Goal: Task Accomplishment & Management: Use online tool/utility

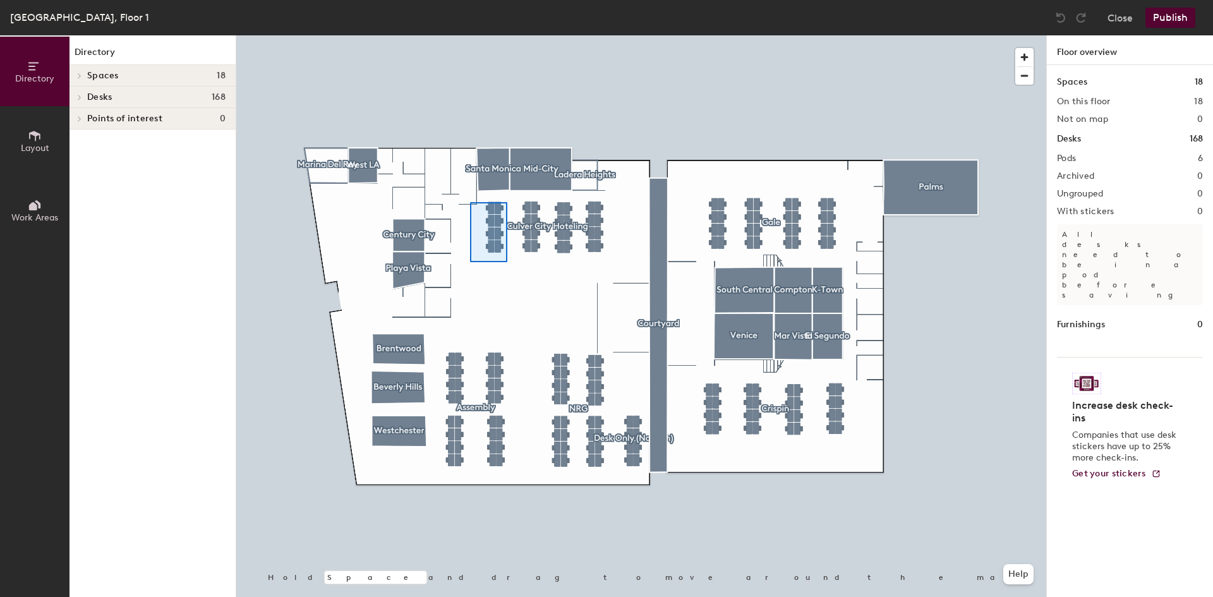
click at [470, 35] on div at bounding box center [641, 35] width 810 height 0
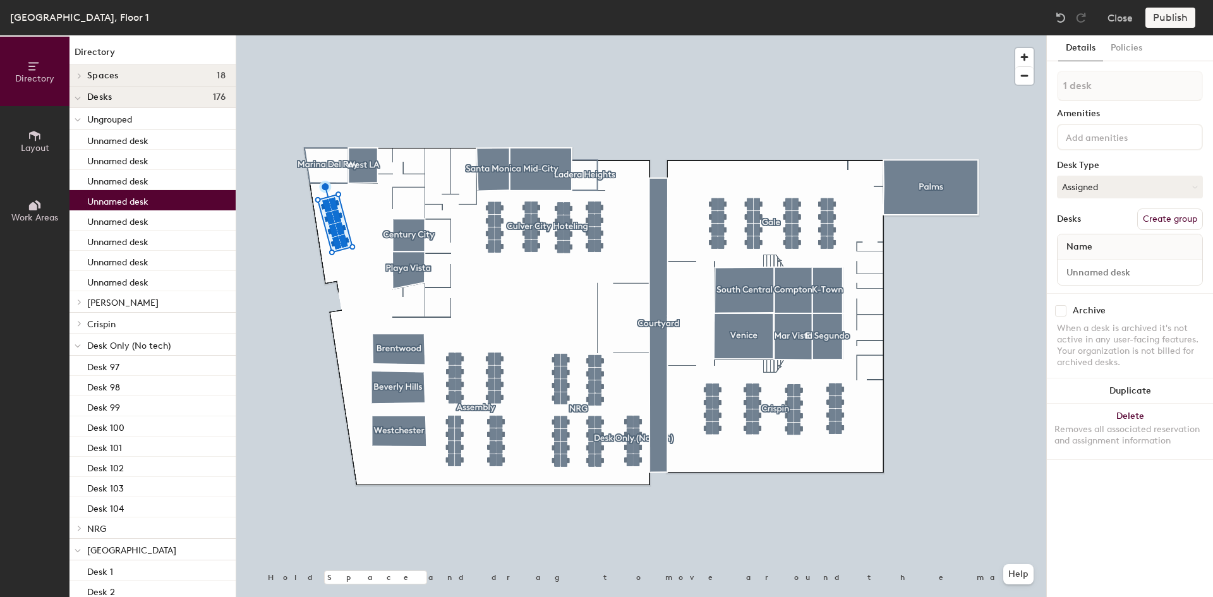
type input "1 desk"
type input "8 desks"
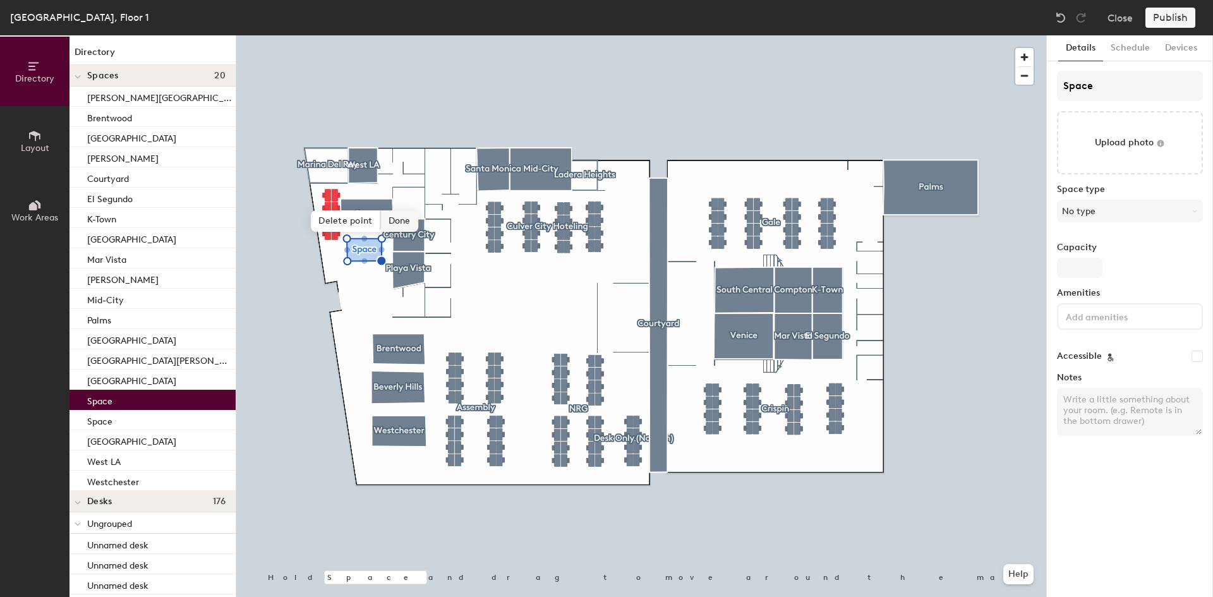
click at [404, 222] on span "Done" at bounding box center [399, 220] width 37 height 21
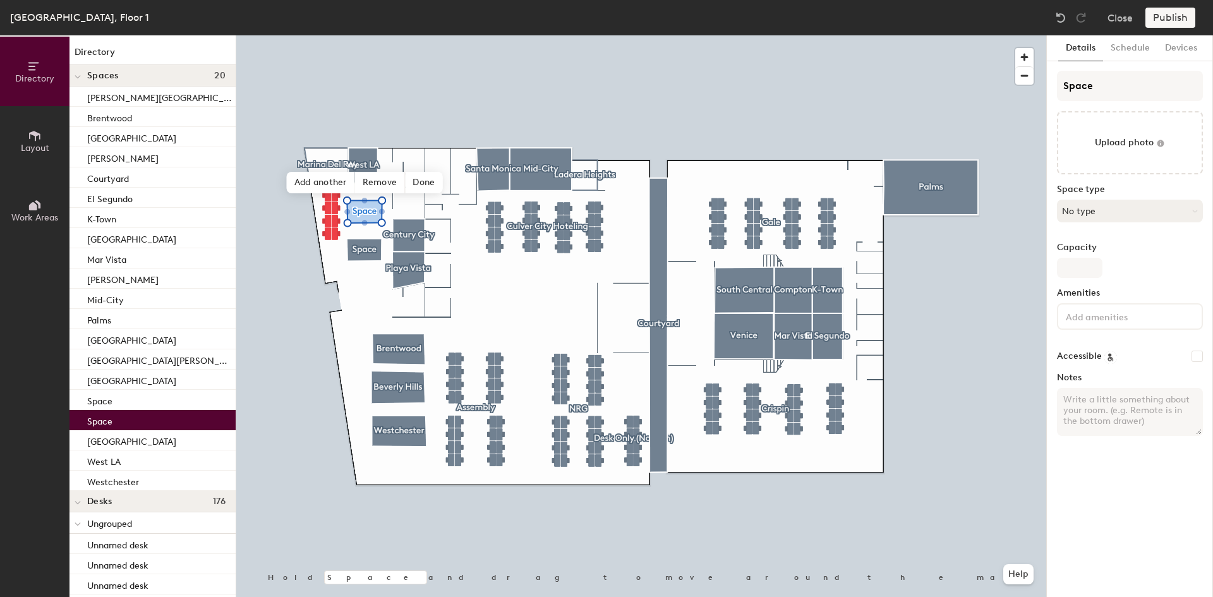
click at [1093, 211] on button "No type" at bounding box center [1130, 211] width 146 height 23
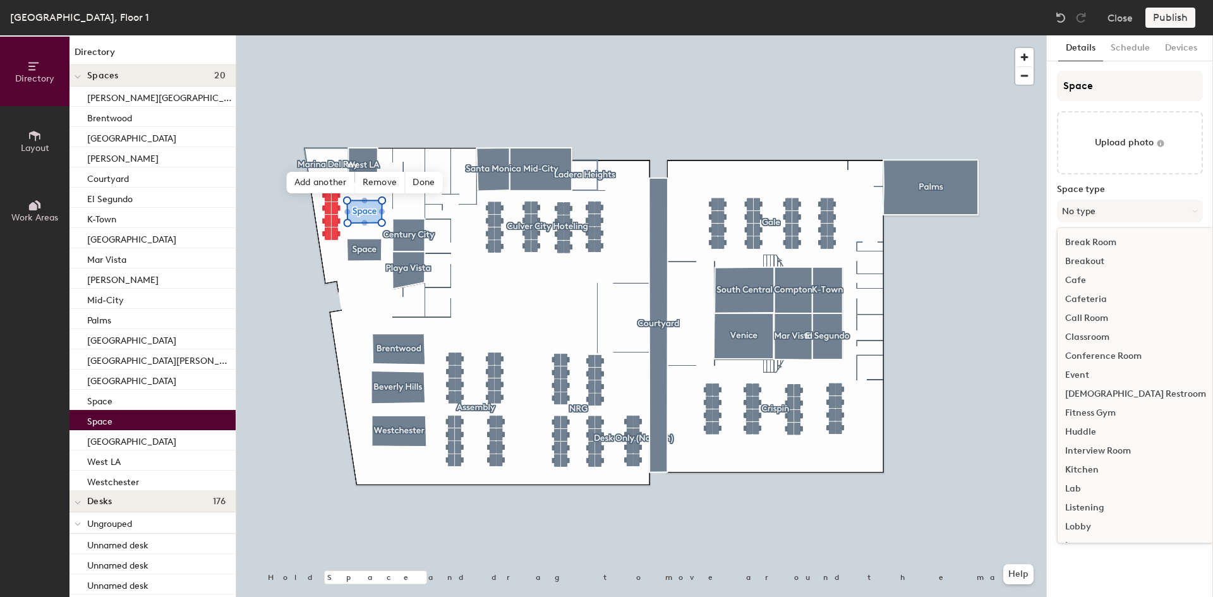
click at [1097, 427] on div "Huddle" at bounding box center [1136, 432] width 156 height 19
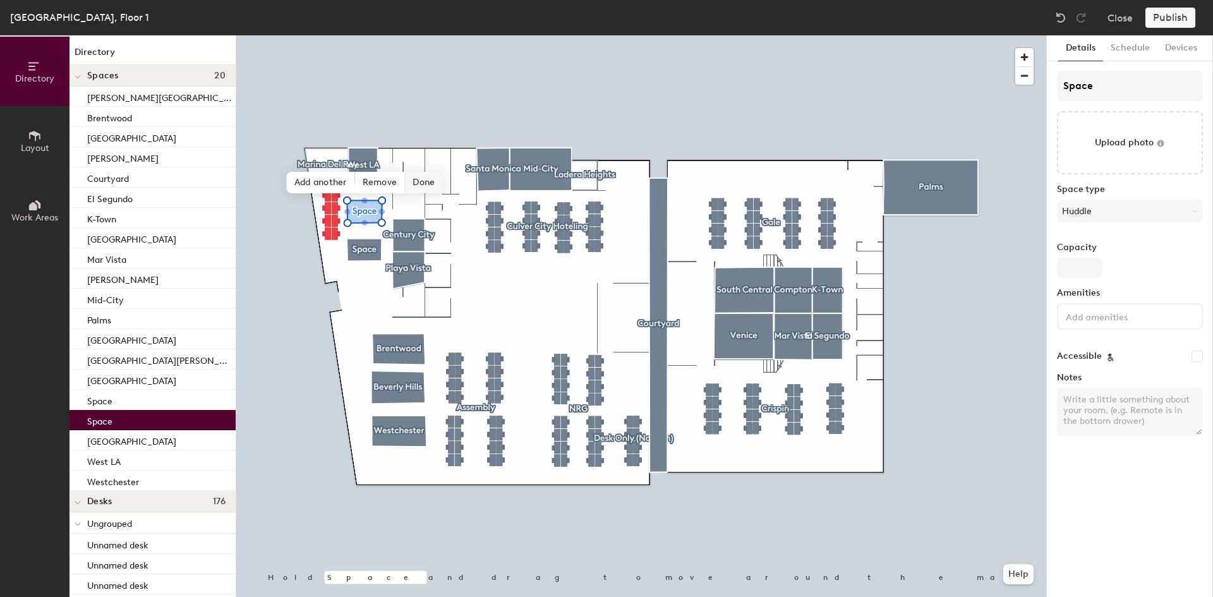
click at [436, 185] on span "Done" at bounding box center [423, 182] width 37 height 21
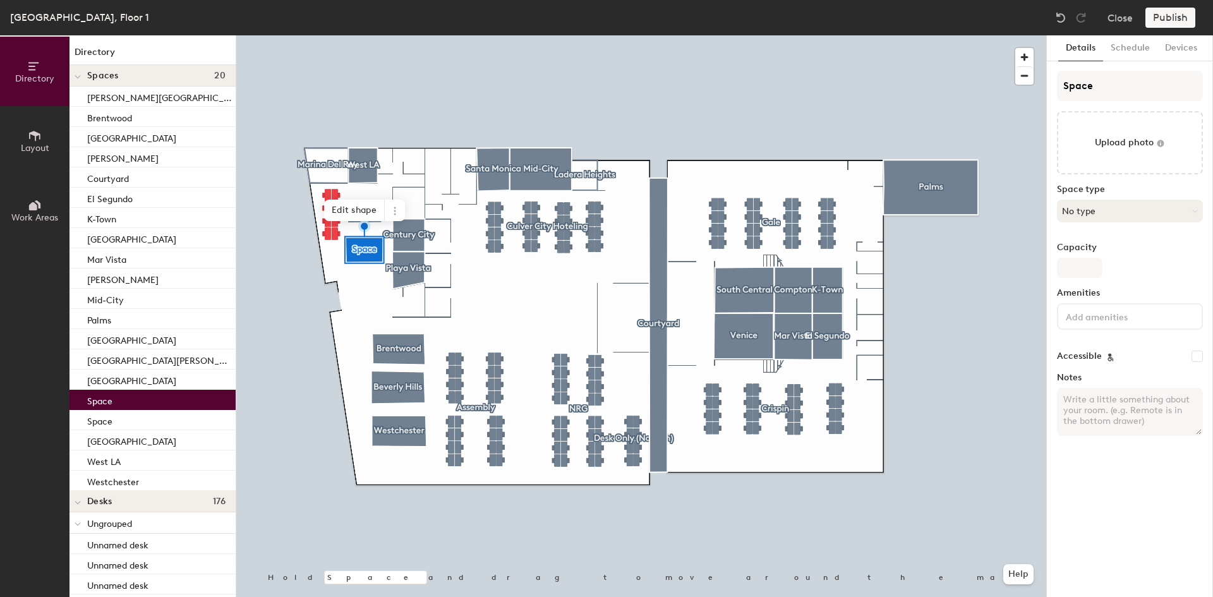
click at [1108, 219] on button "No type" at bounding box center [1130, 211] width 146 height 23
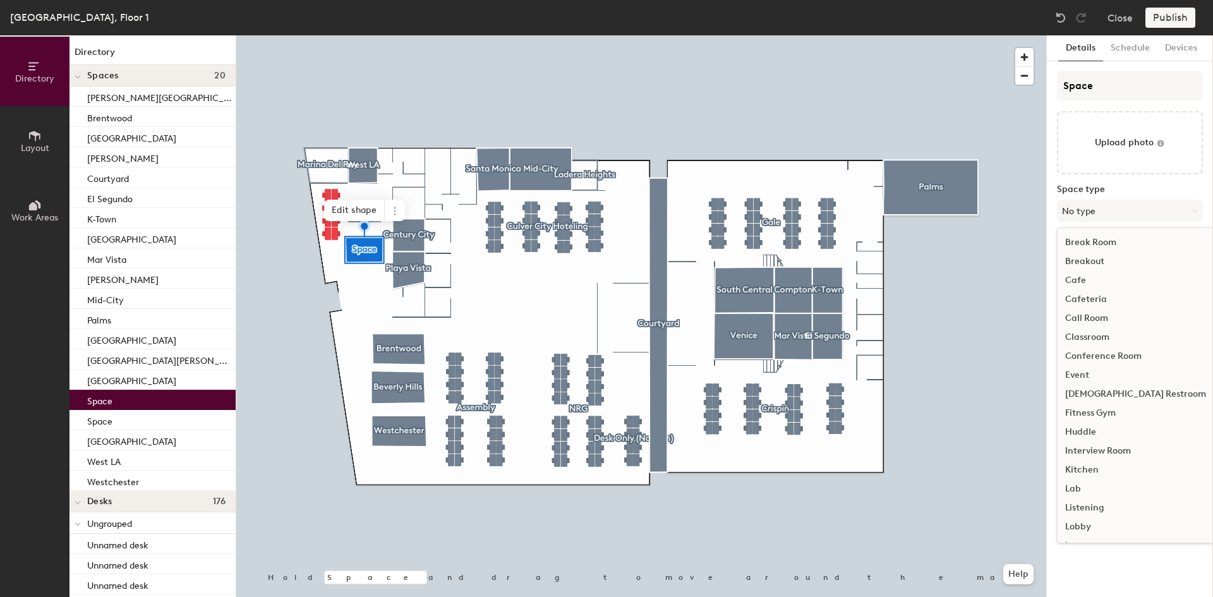
click at [1107, 428] on div "Huddle" at bounding box center [1136, 432] width 156 height 19
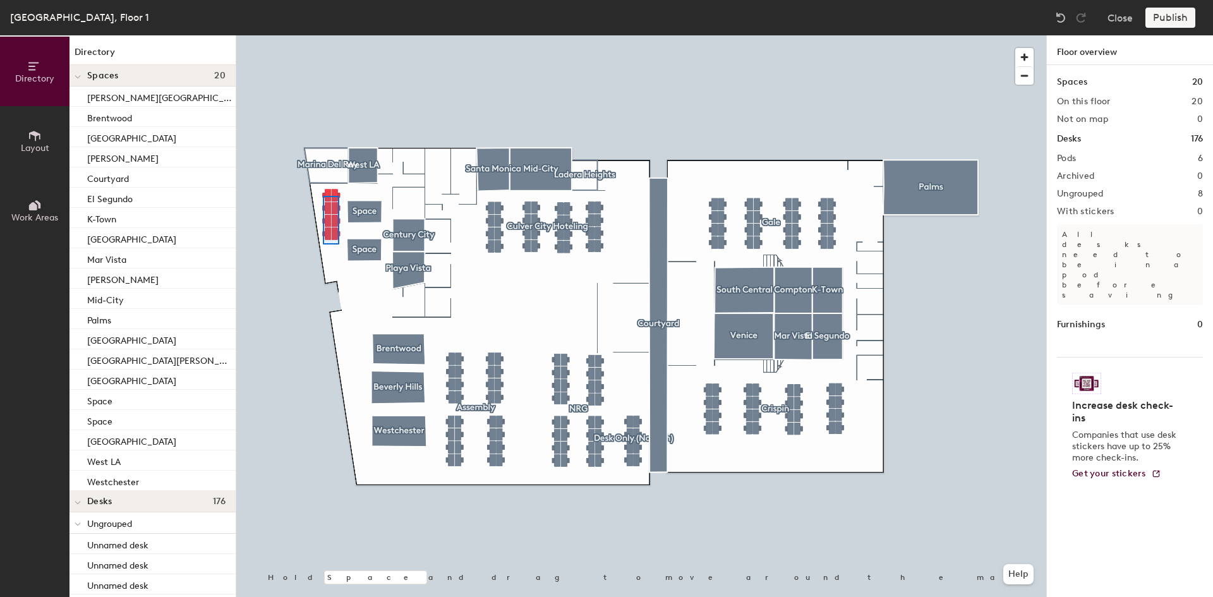
click at [323, 35] on div at bounding box center [641, 35] width 810 height 0
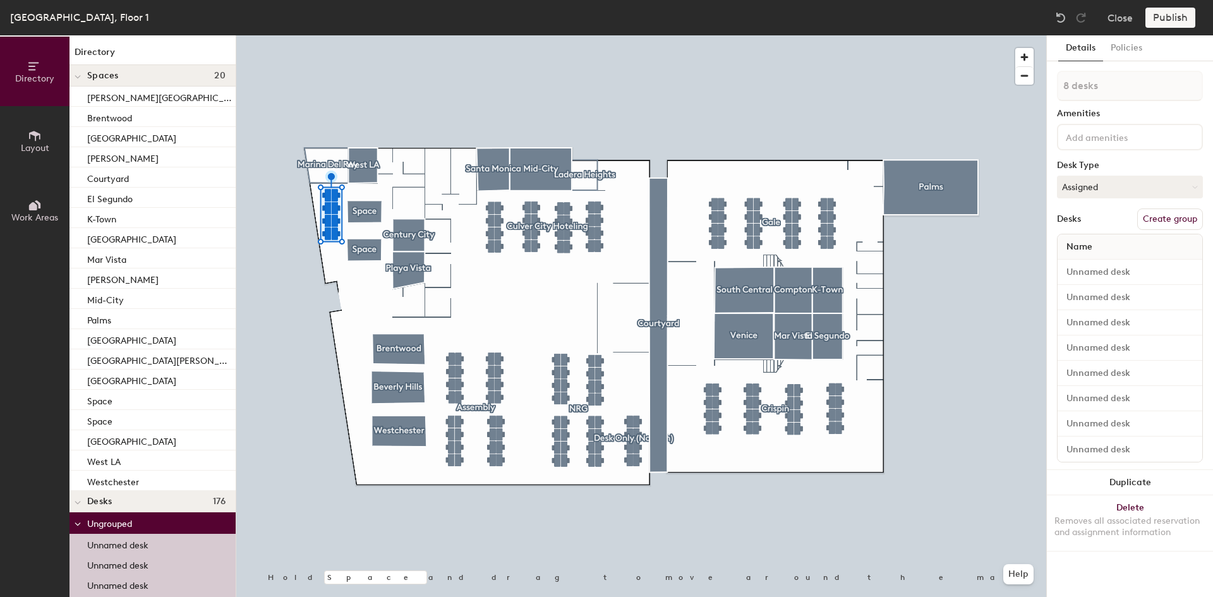
click at [1165, 220] on button "Create group" at bounding box center [1171, 219] width 66 height 21
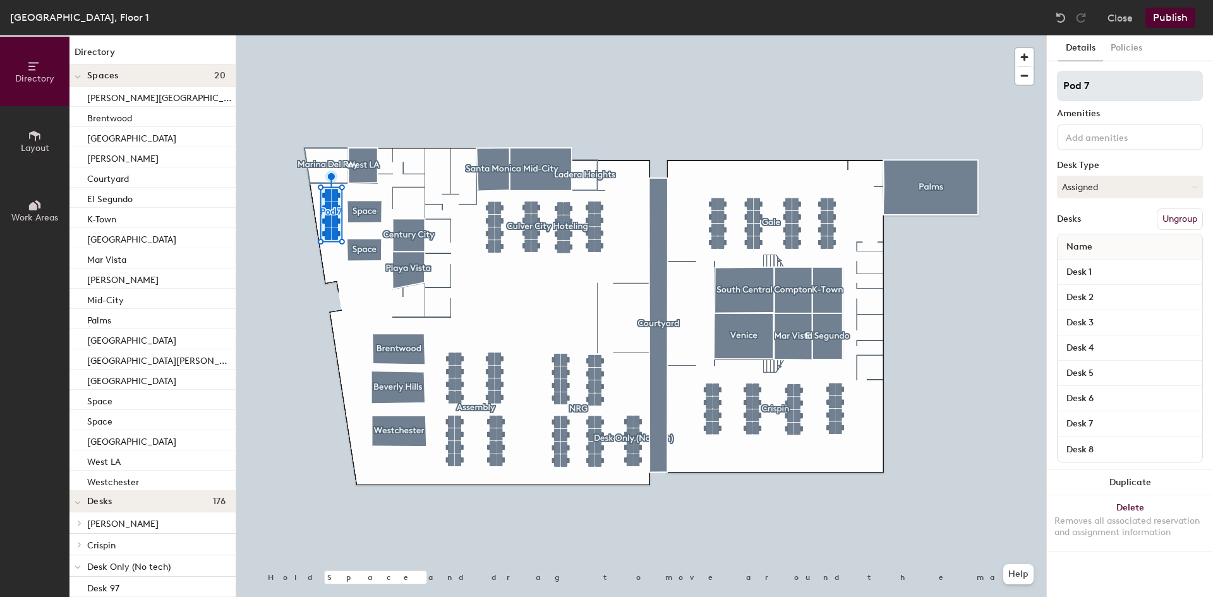
click at [1090, 87] on input "Pod 7" at bounding box center [1130, 86] width 146 height 30
type input "[PERSON_NAME]"
click at [372, 35] on div at bounding box center [641, 35] width 810 height 0
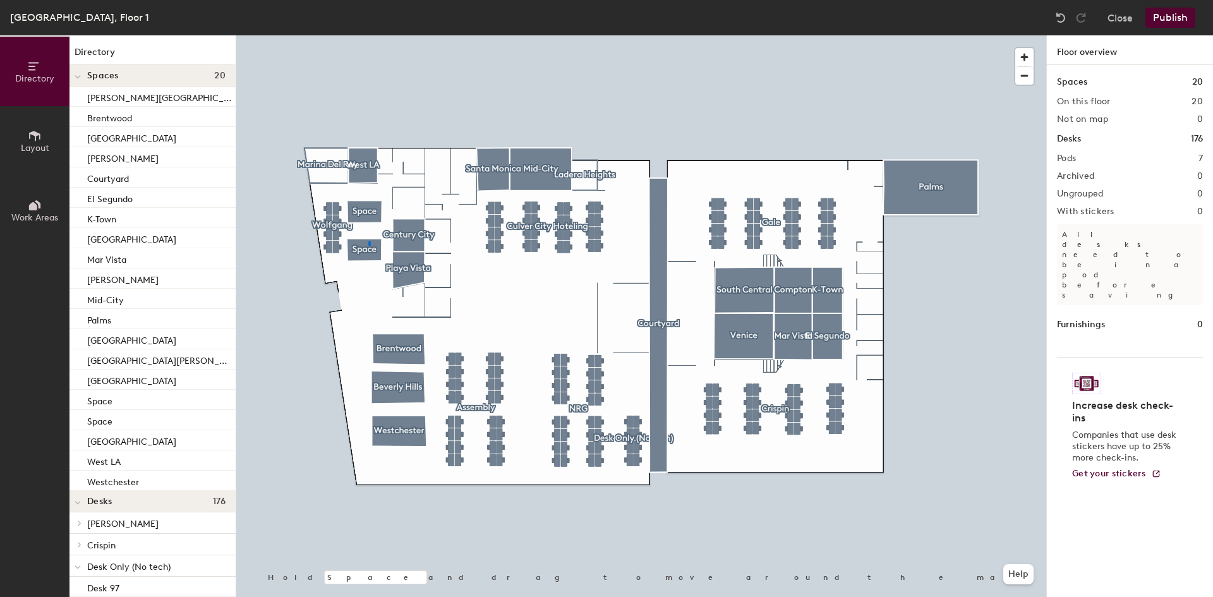
click at [370, 35] on div at bounding box center [641, 35] width 810 height 0
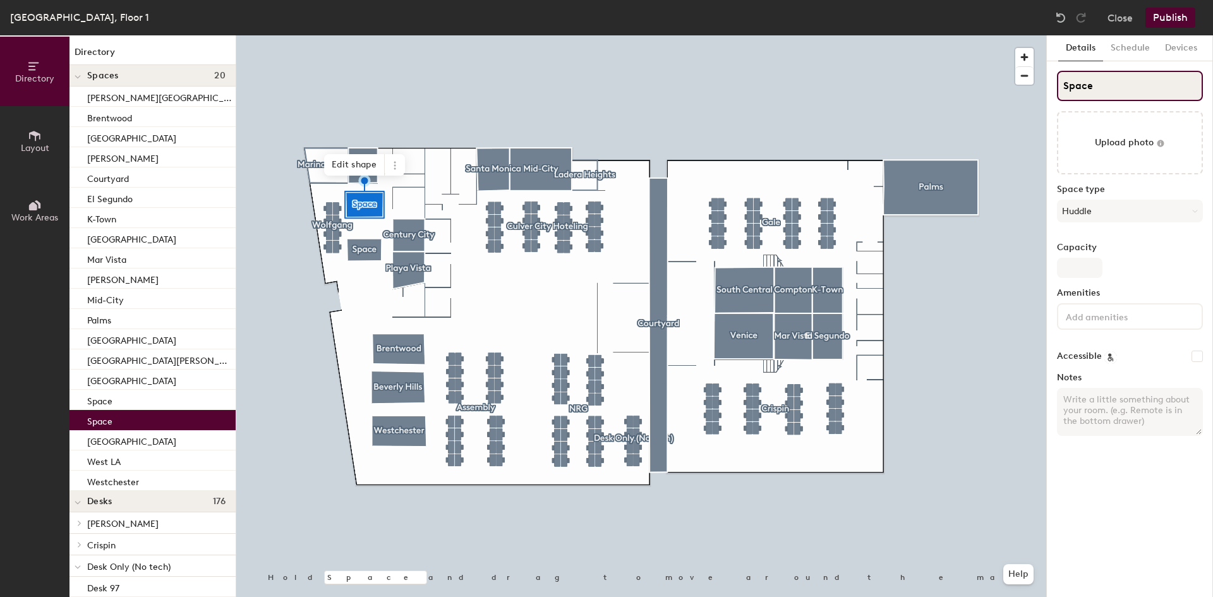
click at [1084, 80] on input "Space" at bounding box center [1130, 86] width 146 height 30
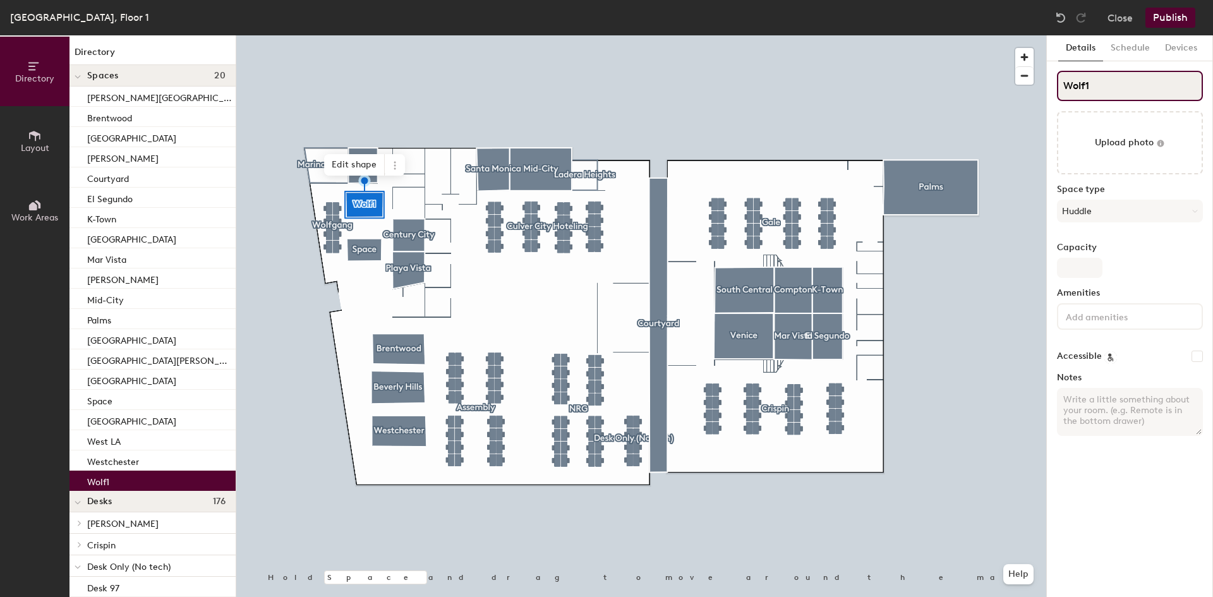
type input "Wolf1"
click at [359, 35] on div at bounding box center [641, 35] width 810 height 0
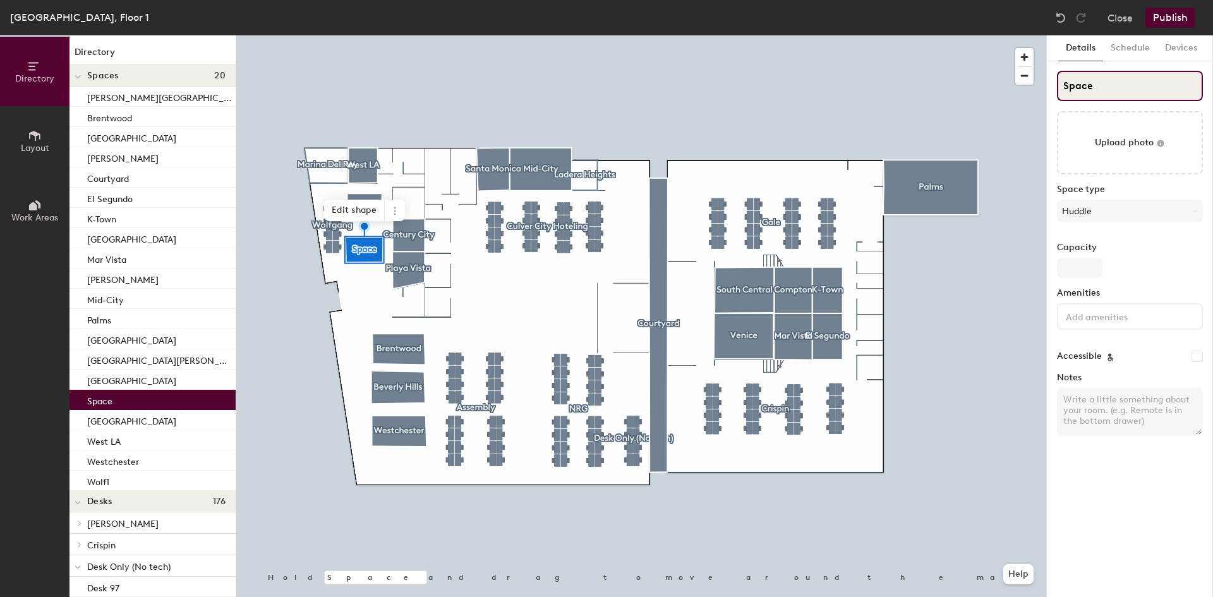
click at [1119, 82] on input "Space" at bounding box center [1130, 86] width 146 height 30
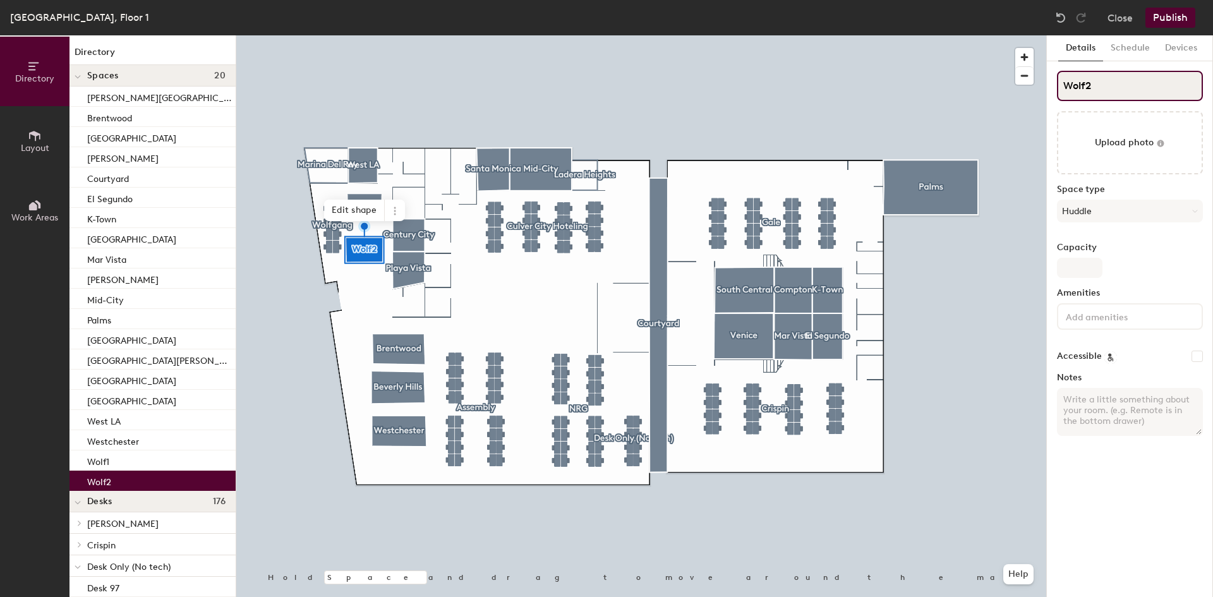
type input "Wolf2"
